Goal: Entertainment & Leisure: Browse casually

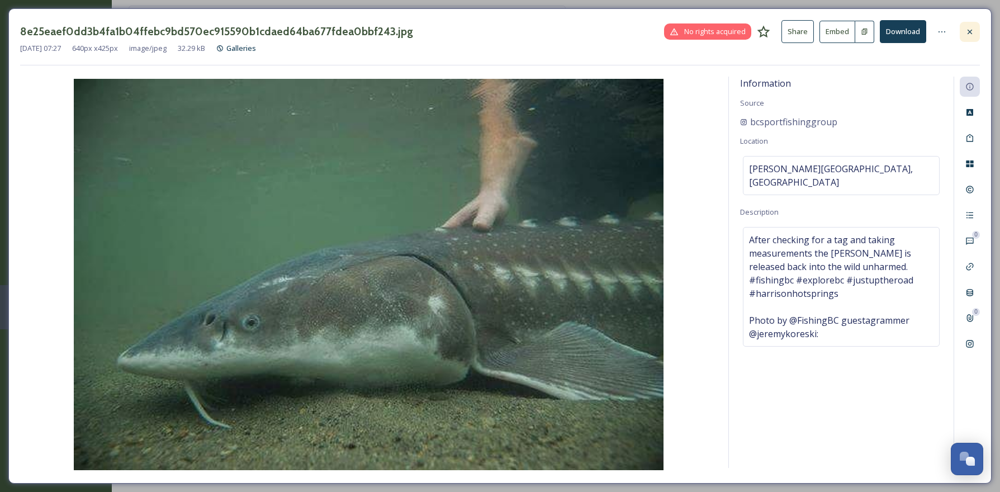
click at [969, 29] on icon at bounding box center [970, 31] width 9 height 9
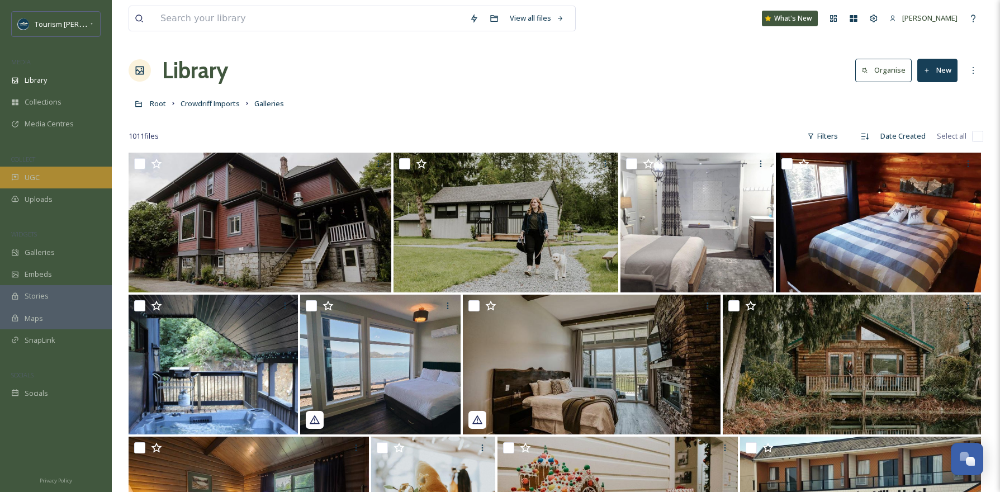
click at [32, 176] on span "UGC" at bounding box center [32, 177] width 15 height 11
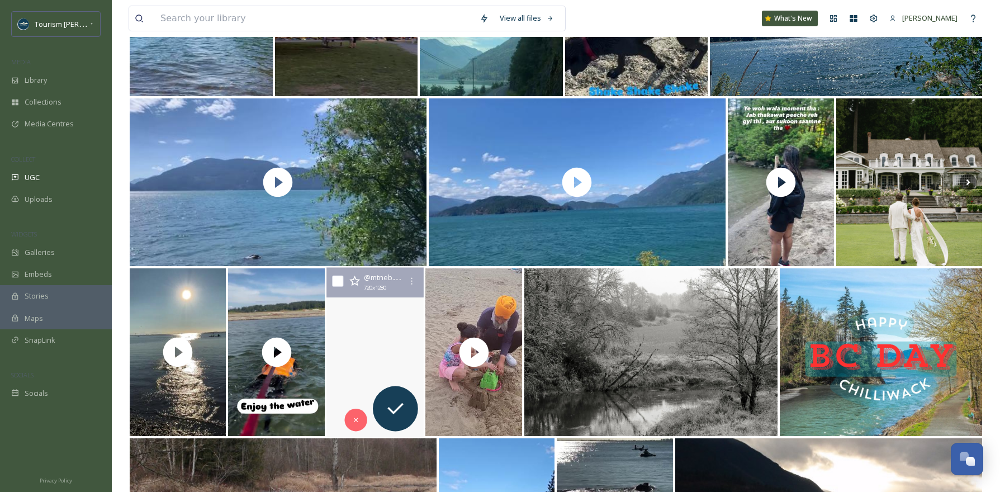
scroll to position [245, 0]
click at [381, 343] on video "The chickens happily scratch through the fallen leaves. Wonder what little trea…" at bounding box center [375, 351] width 102 height 169
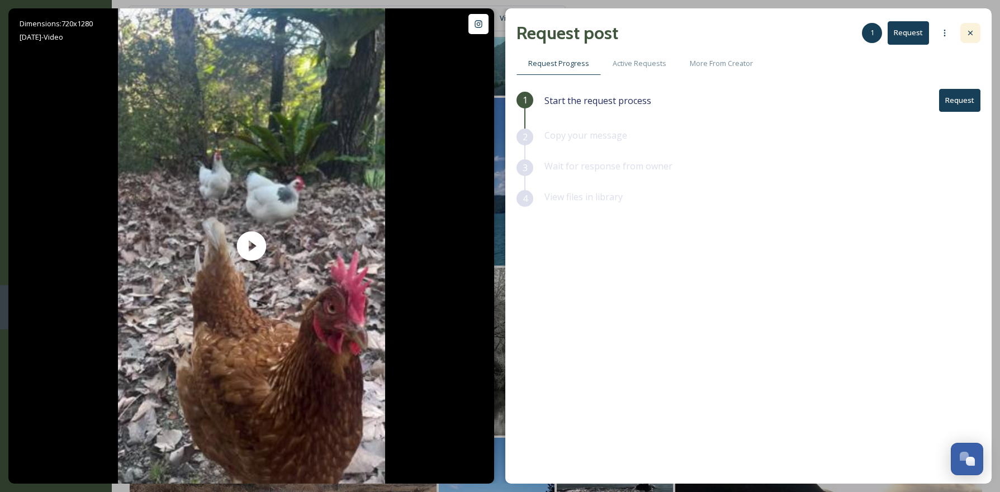
click at [971, 34] on icon at bounding box center [970, 33] width 9 height 9
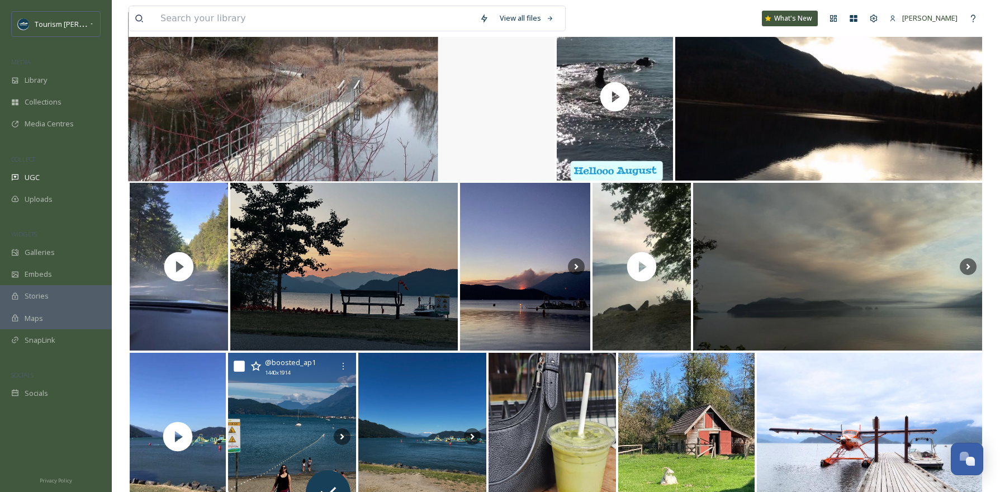
scroll to position [689, 0]
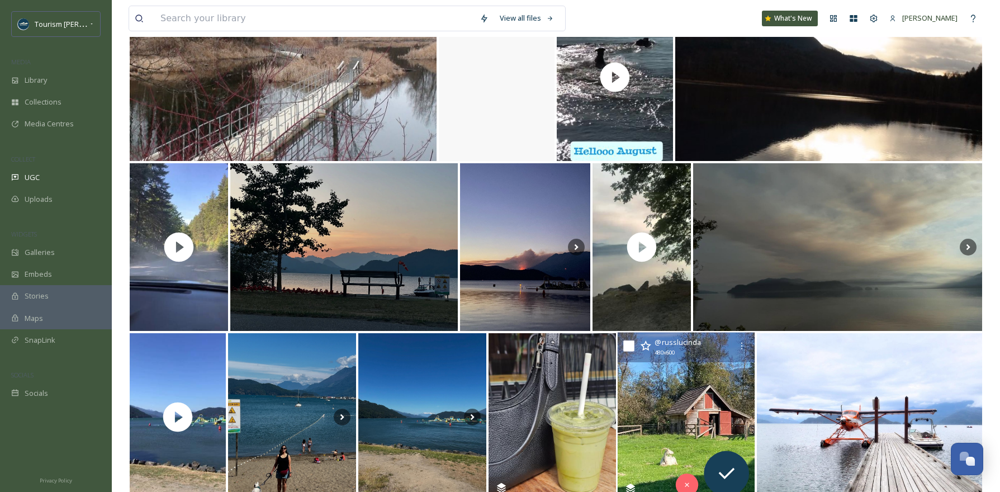
click at [664, 422] on img at bounding box center [687, 417] width 138 height 169
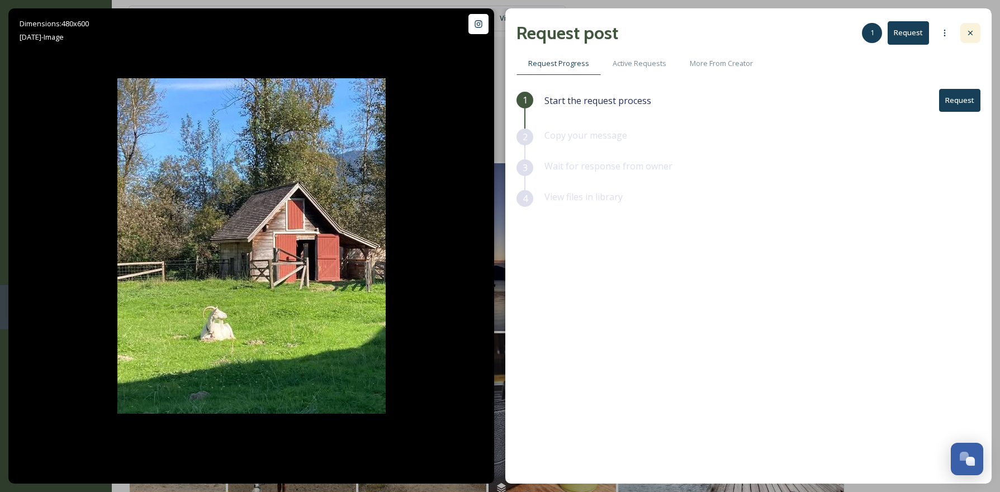
click at [974, 28] on div at bounding box center [971, 33] width 20 height 20
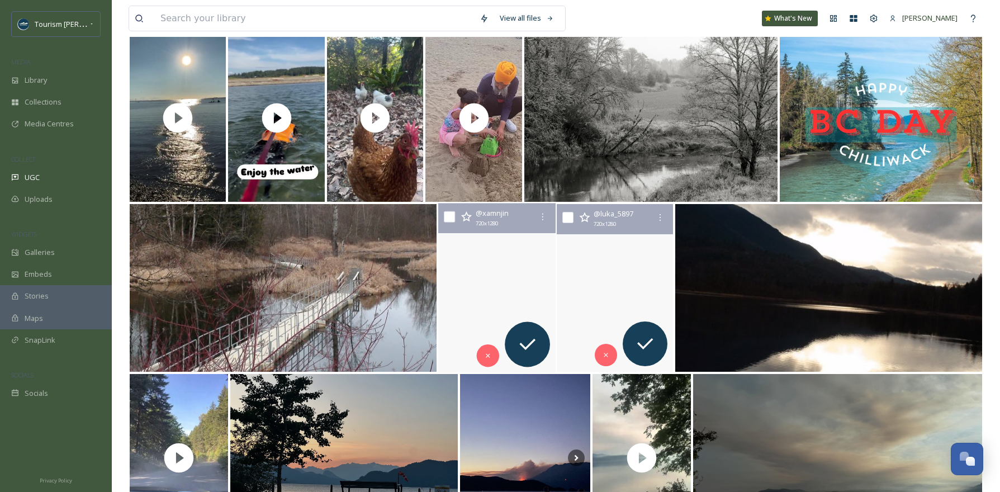
scroll to position [477, 0]
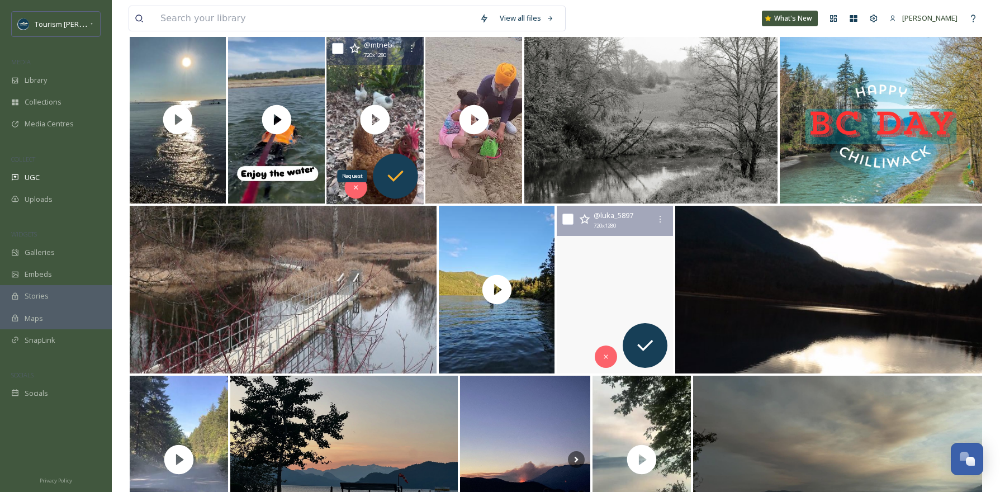
click at [398, 173] on icon at bounding box center [395, 176] width 22 height 22
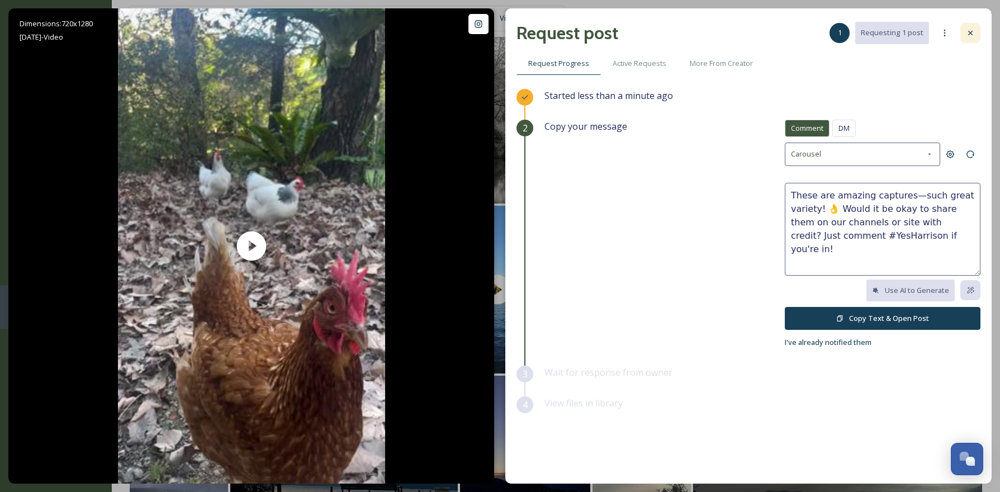
click at [967, 33] on icon at bounding box center [970, 33] width 9 height 9
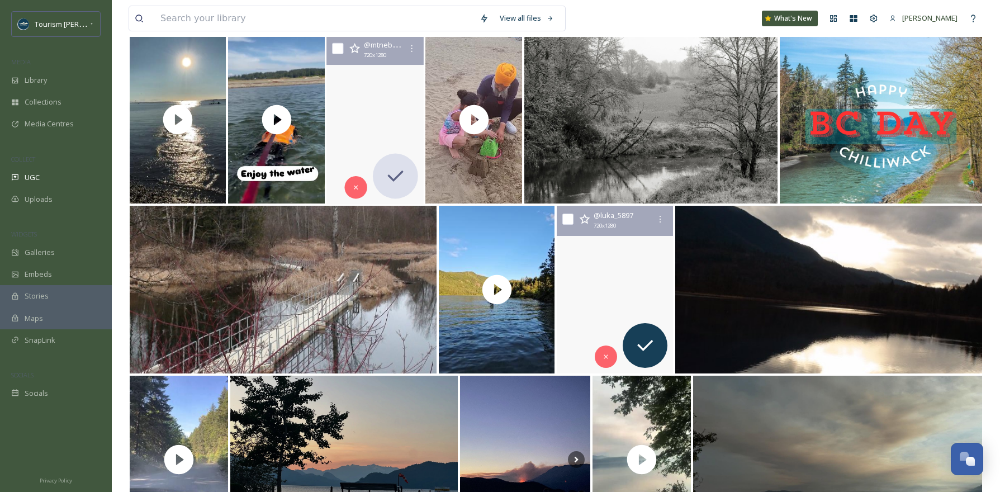
click at [368, 74] on video "The chickens happily scratch through the fallen leaves. Wonder what little trea…" at bounding box center [375, 119] width 102 height 169
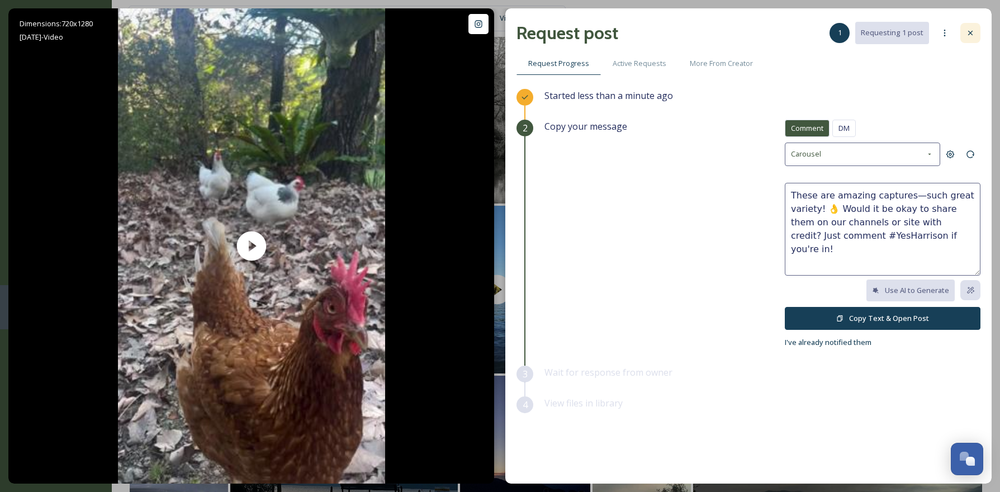
click at [964, 30] on div at bounding box center [971, 33] width 20 height 20
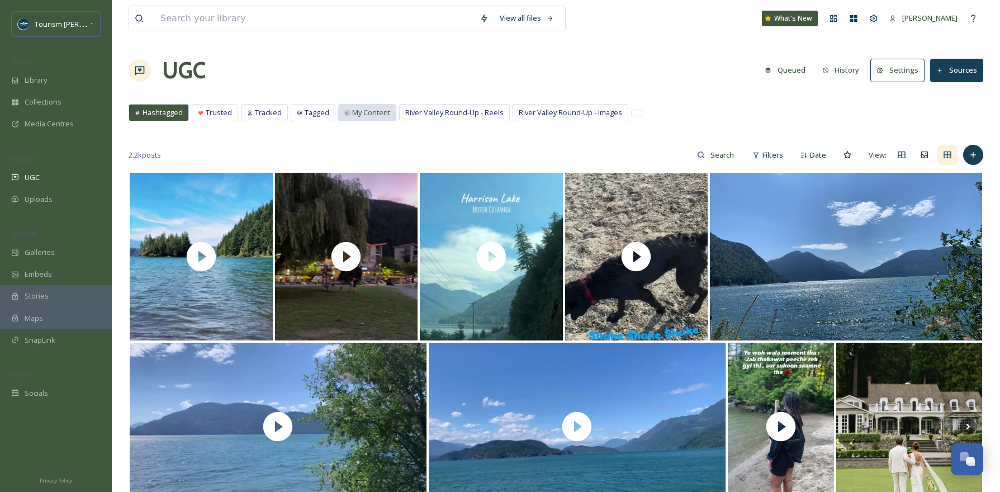
click at [352, 112] on span "My Content" at bounding box center [371, 112] width 38 height 11
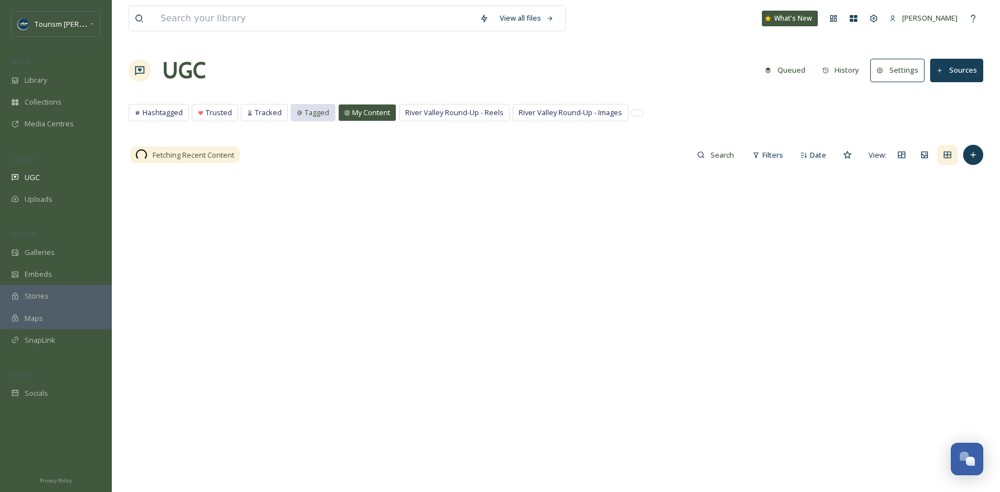
click at [318, 111] on span "Tagged" at bounding box center [317, 112] width 25 height 11
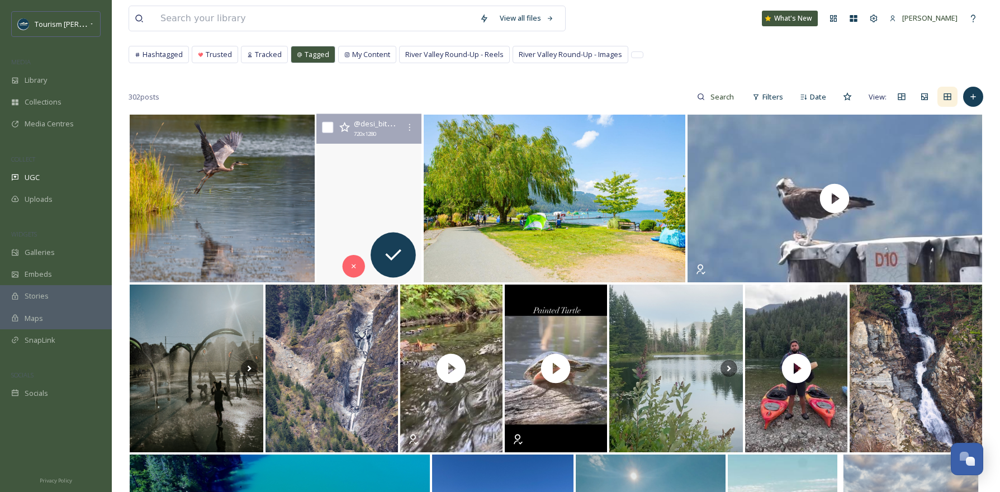
scroll to position [59, 0]
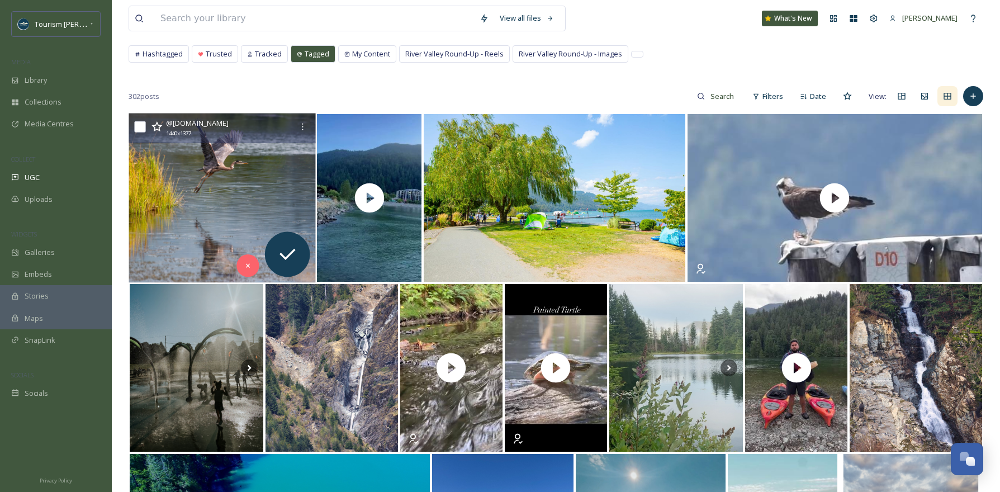
click at [243, 187] on img at bounding box center [222, 198] width 187 height 169
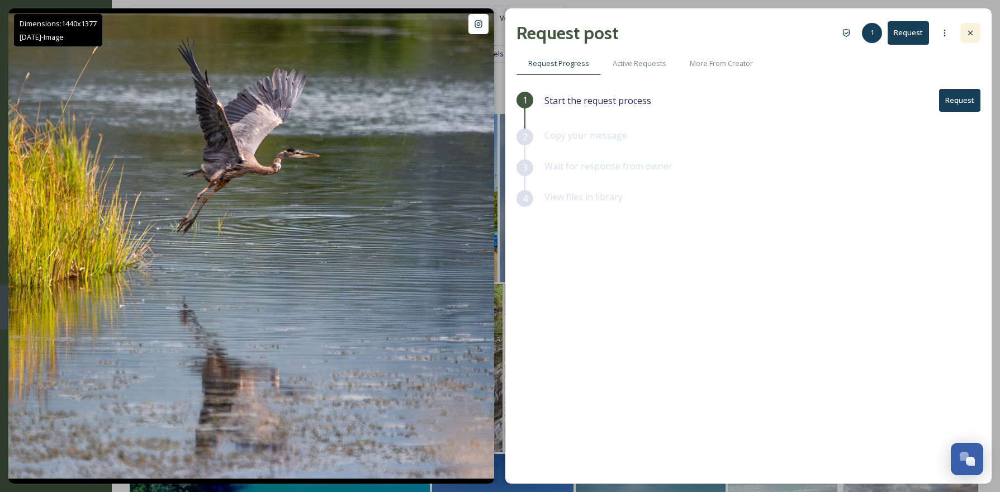
click at [971, 29] on icon at bounding box center [970, 33] width 9 height 9
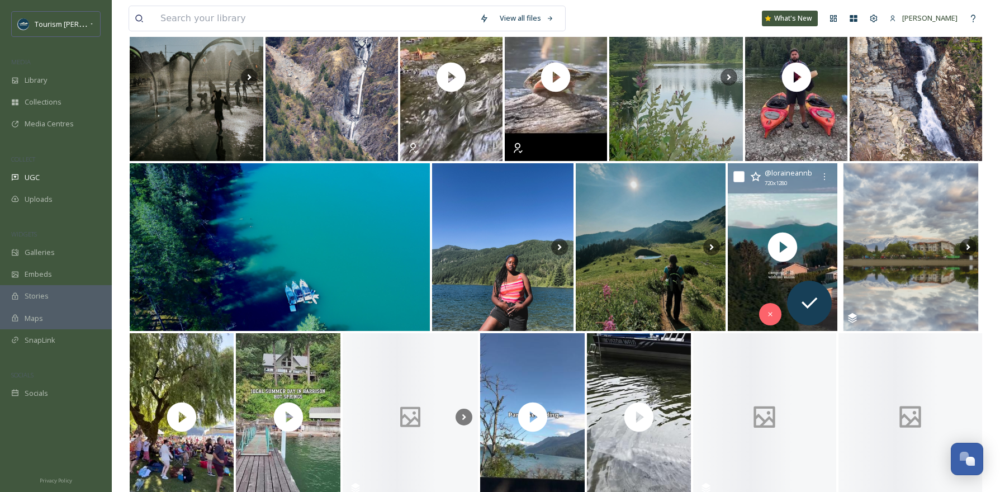
scroll to position [414, 0]
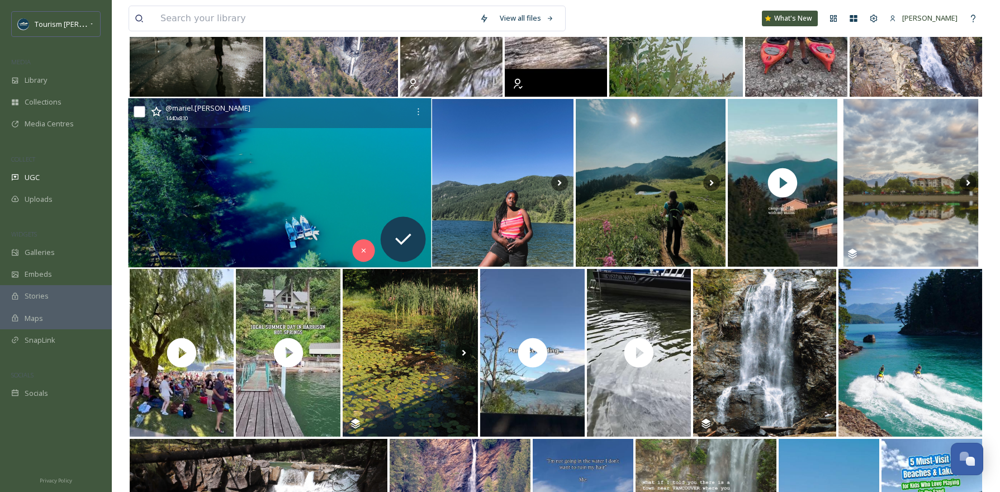
click at [327, 197] on img at bounding box center [280, 182] width 304 height 169
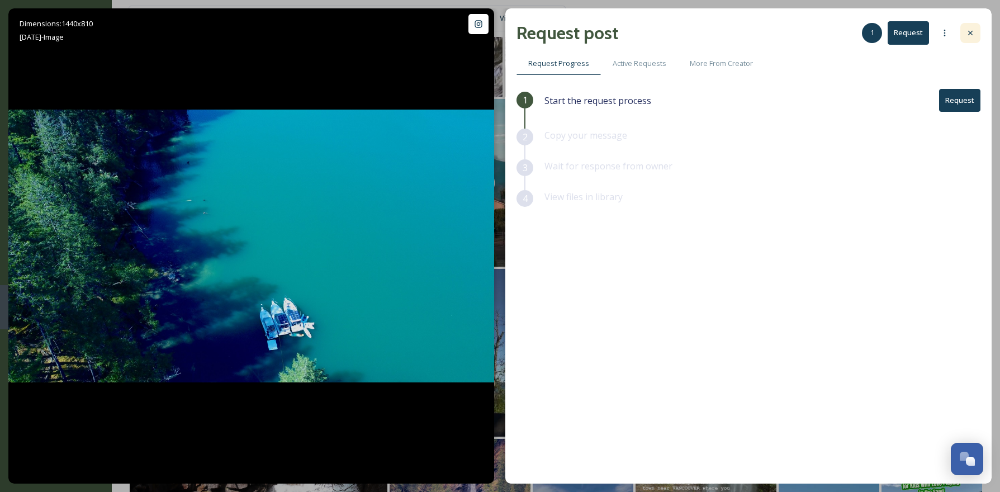
click at [974, 33] on icon at bounding box center [970, 33] width 9 height 9
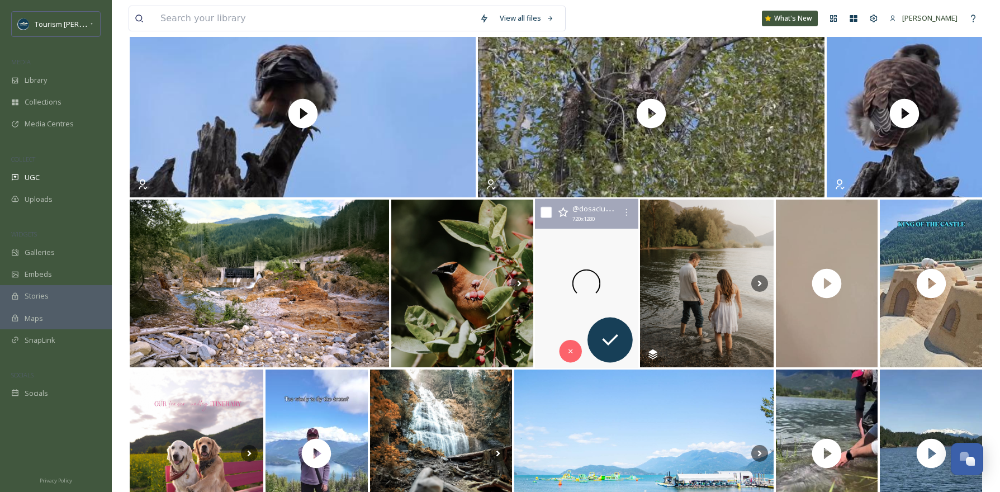
scroll to position [1181, 0]
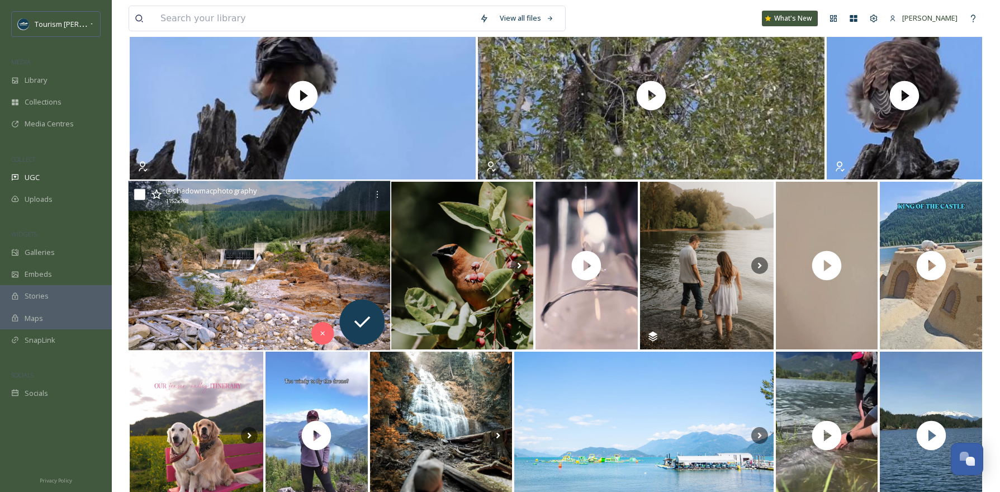
click at [201, 248] on img at bounding box center [260, 265] width 262 height 169
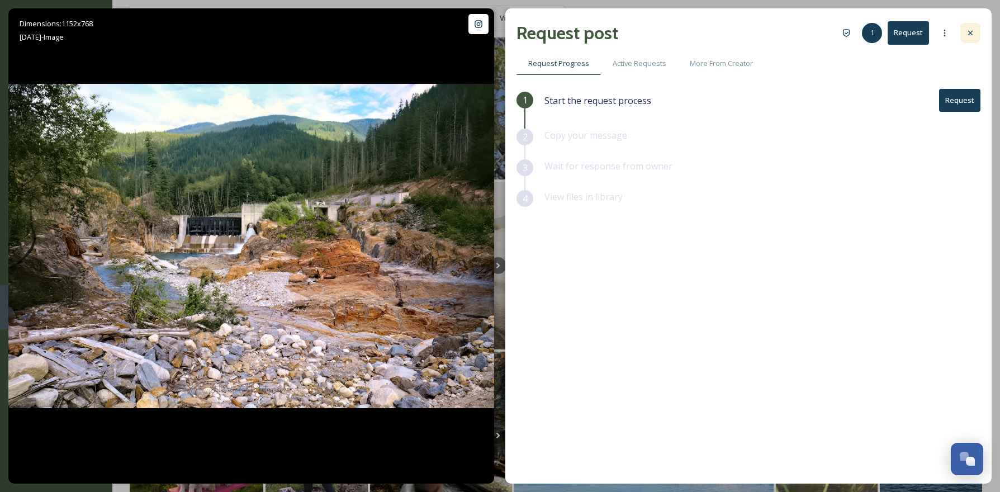
click at [972, 31] on icon at bounding box center [971, 33] width 4 height 4
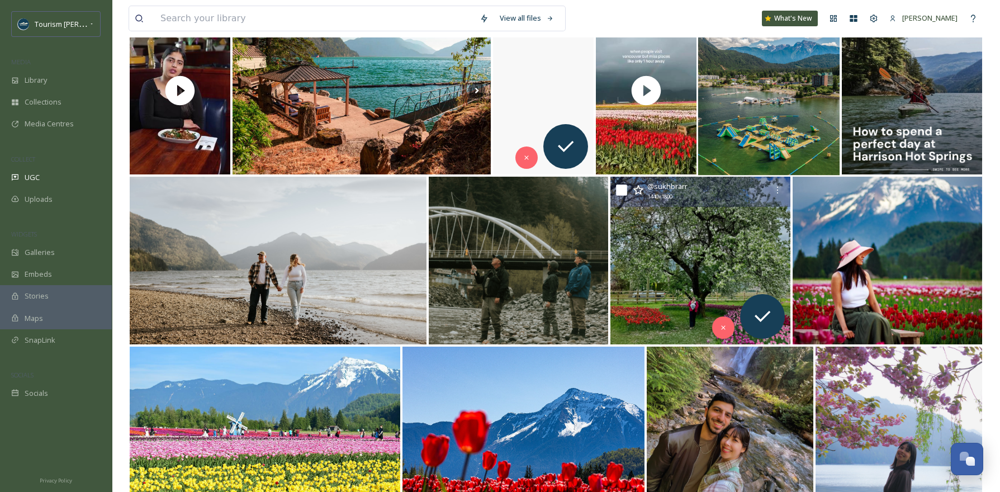
scroll to position [1871, 0]
